Goal: Task Accomplishment & Management: Use online tool/utility

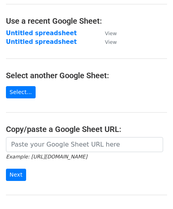
scroll to position [40, 0]
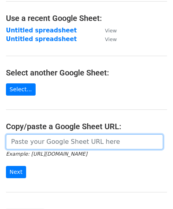
click at [48, 146] on input "url" at bounding box center [84, 141] width 157 height 15
paste input "[URL][DOMAIN_NAME]"
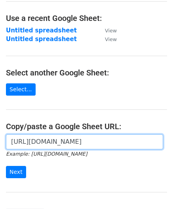
scroll to position [0, 170]
type input "[URL][DOMAIN_NAME]"
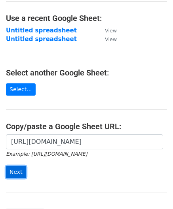
click at [19, 170] on input "Next" at bounding box center [16, 172] width 20 height 12
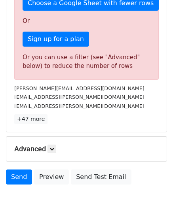
scroll to position [267, 0]
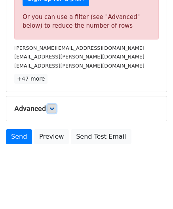
click at [54, 107] on icon at bounding box center [51, 108] width 5 height 5
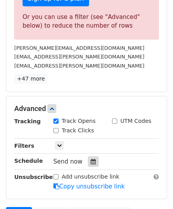
click at [91, 159] on icon at bounding box center [92, 162] width 5 height 6
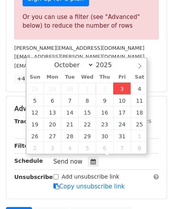
type input "2025-10-03 12:00"
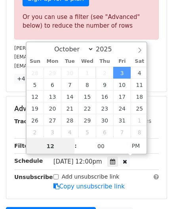
paste input "0"
type input "10"
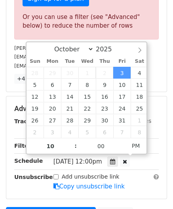
type input "2025-10-03 22:00"
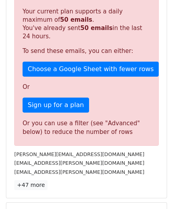
scroll to position [362, 0]
